Goal: Find specific page/section: Find specific page/section

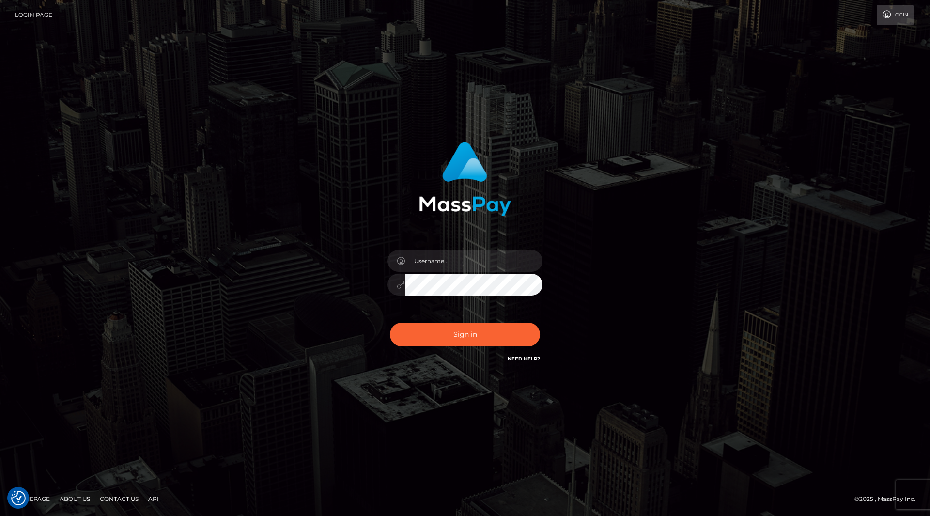
checkbox input "true"
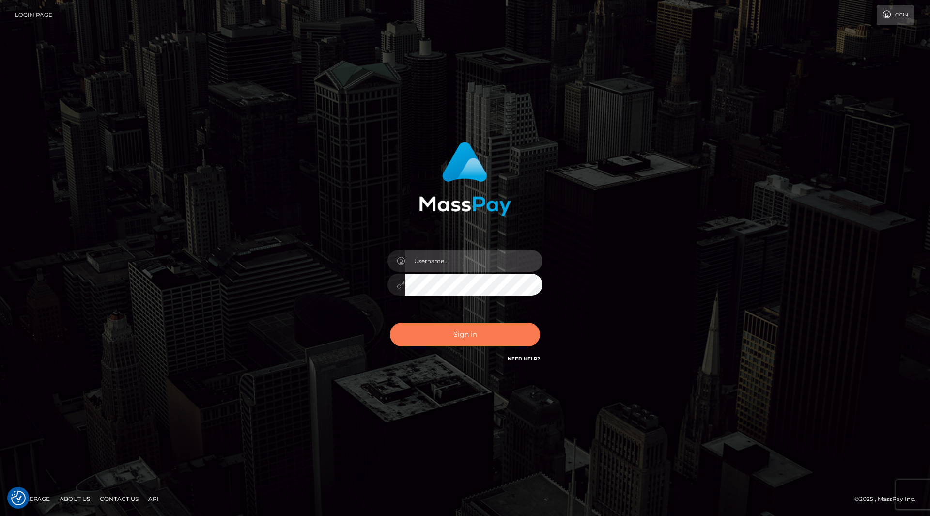
type input "Amy.Springer2"
click at [478, 344] on button "Sign in" at bounding box center [465, 335] width 150 height 24
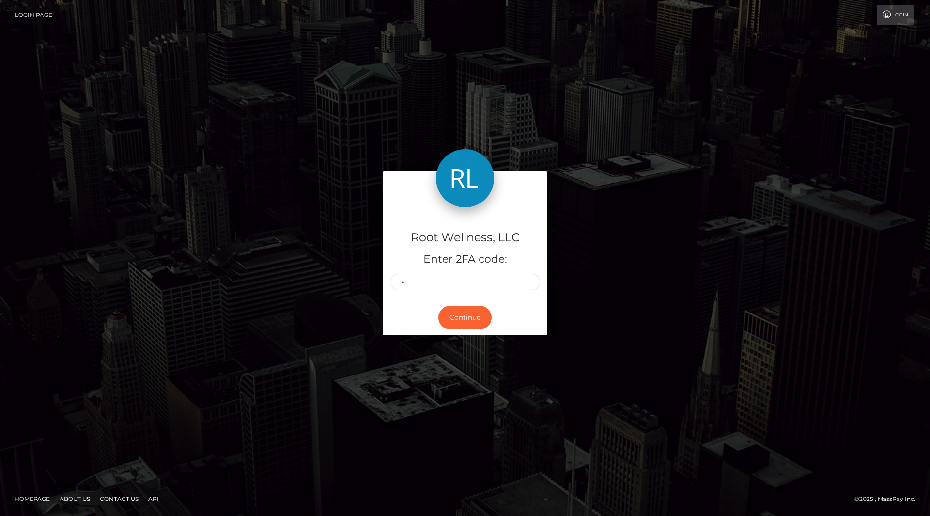
type input "1"
type input "8"
type input "2"
type input "3"
type input "6"
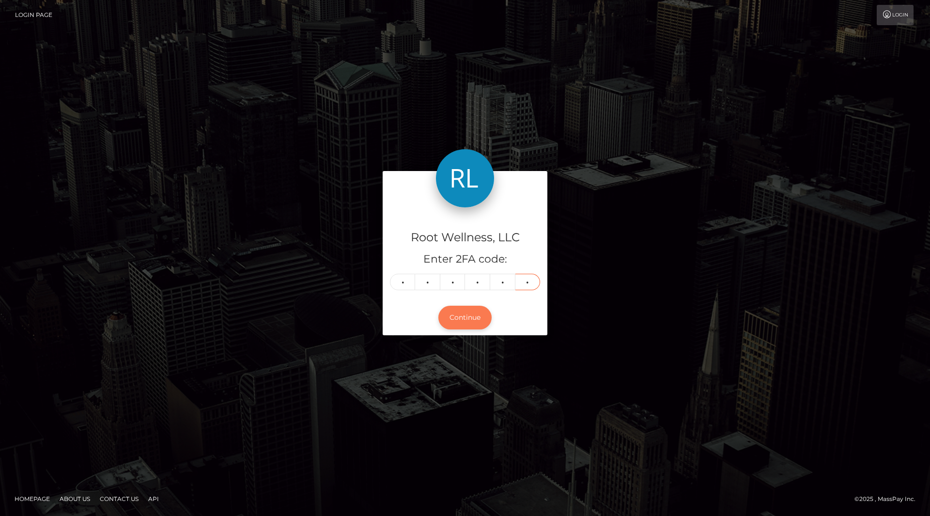
type input "6"
click at [467, 316] on button "Continue" at bounding box center [465, 318] width 53 height 24
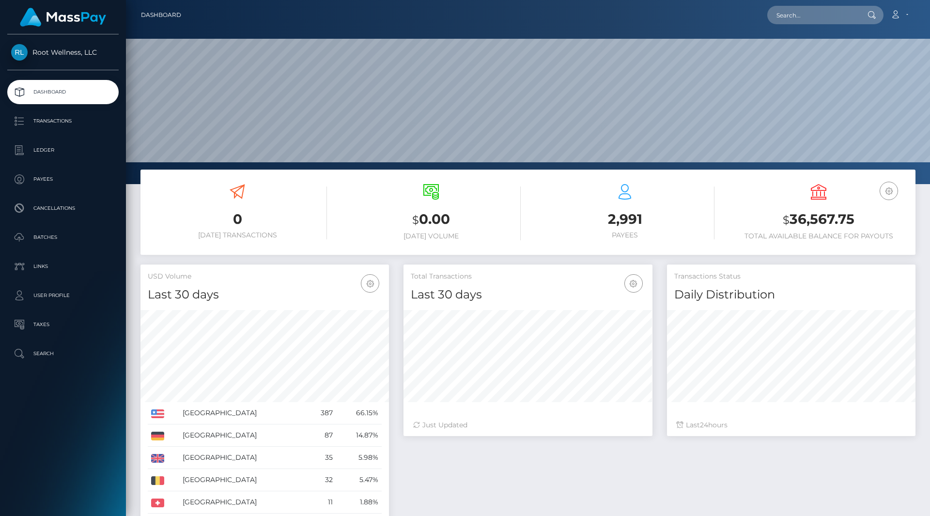
scroll to position [172, 249]
click at [61, 232] on p "Batches" at bounding box center [63, 237] width 104 height 15
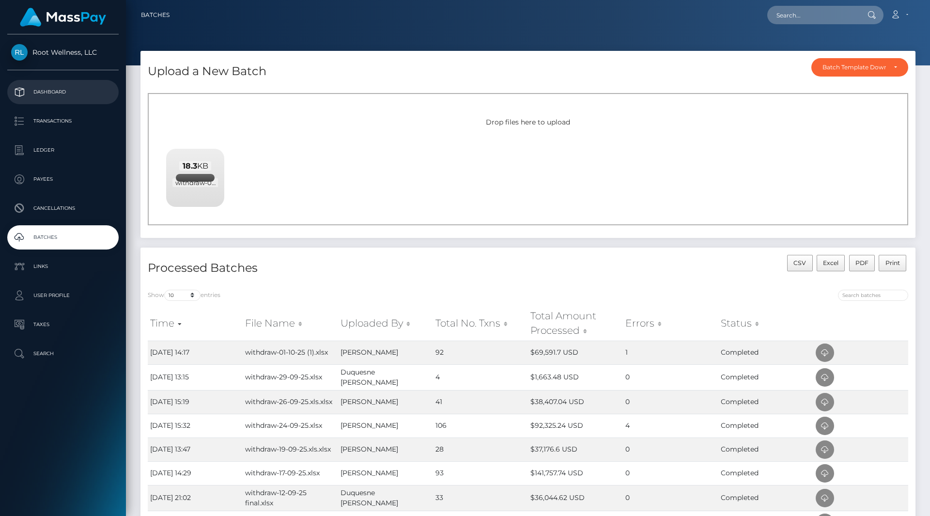
click at [59, 92] on p "Dashboard" at bounding box center [63, 92] width 104 height 15
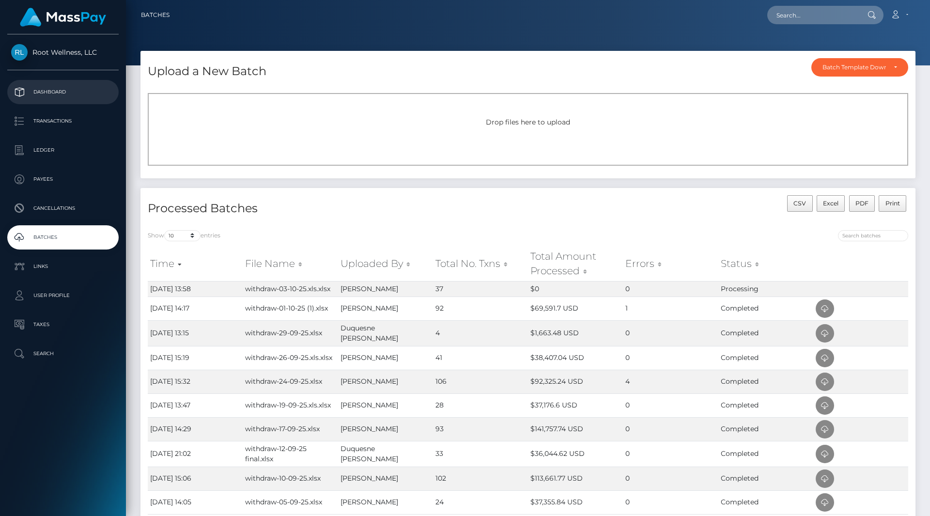
click at [55, 86] on p "Dashboard" at bounding box center [63, 92] width 104 height 15
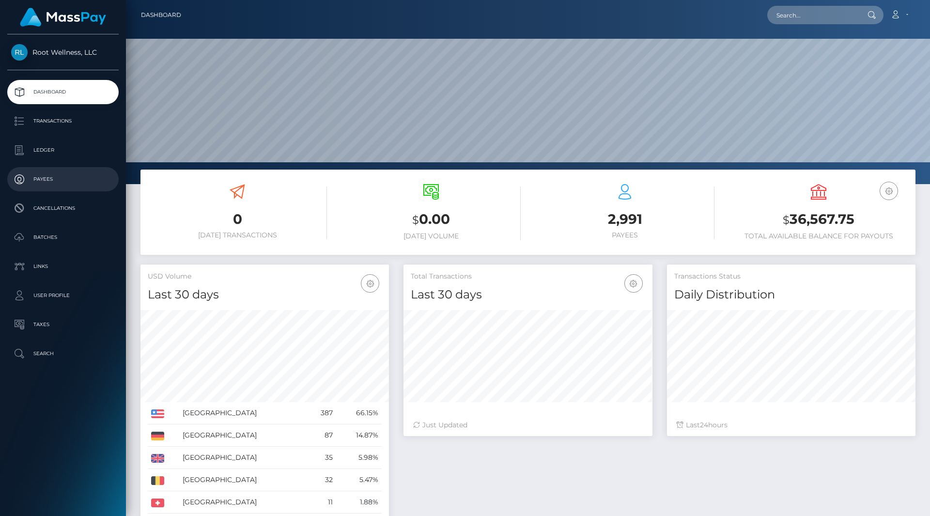
scroll to position [172, 249]
click at [41, 236] on p "Batches" at bounding box center [63, 237] width 104 height 15
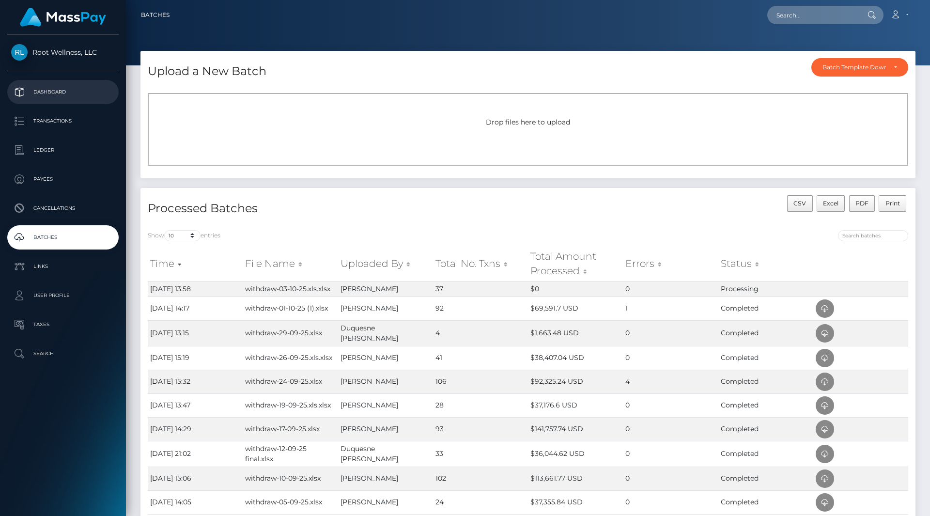
click at [46, 94] on p "Dashboard" at bounding box center [63, 92] width 104 height 15
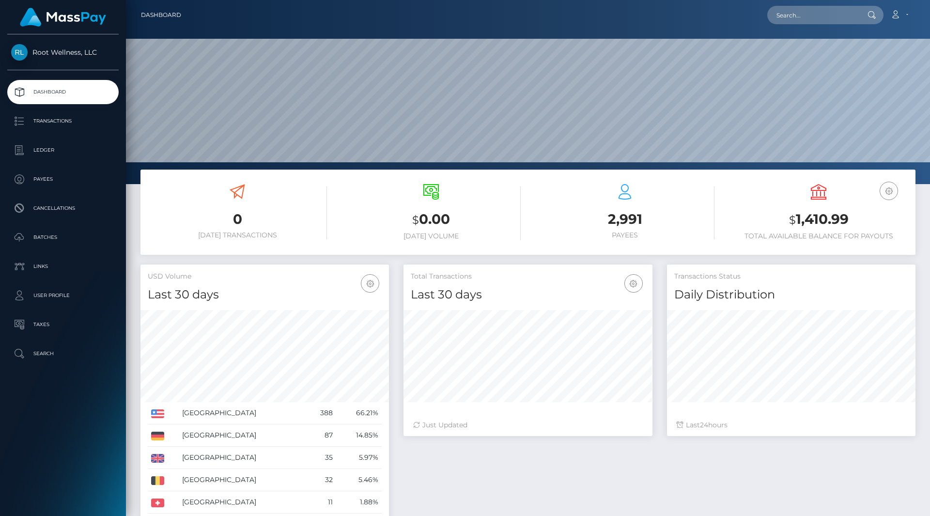
scroll to position [172, 249]
click at [42, 229] on link "Batches" at bounding box center [62, 237] width 111 height 24
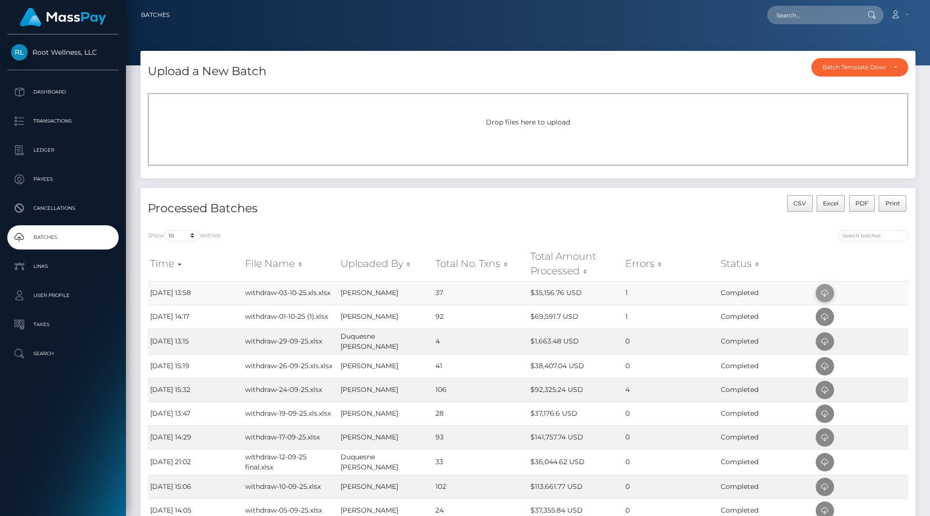
click at [821, 294] on icon at bounding box center [825, 293] width 12 height 12
